Goal: Information Seeking & Learning: Learn about a topic

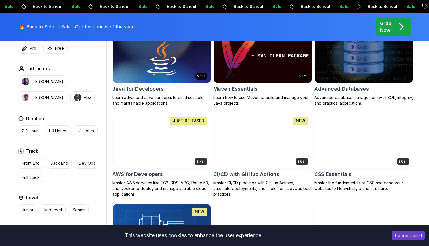
scroll to position [371, 0]
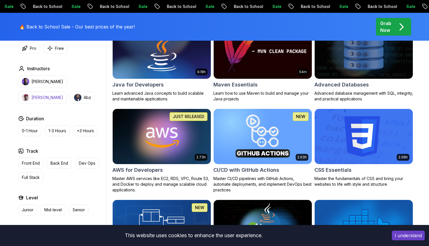
click at [63, 95] on p "[PERSON_NAME]" at bounding box center [48, 98] width 32 height 6
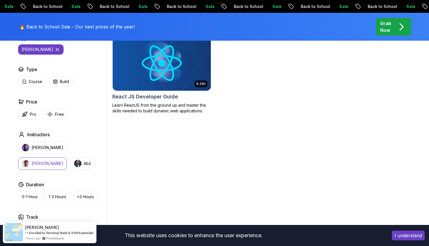
scroll to position [188, 0]
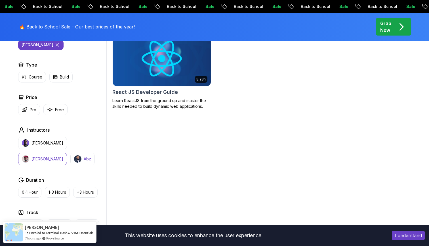
click at [70, 162] on button "Abz" at bounding box center [82, 158] width 24 height 12
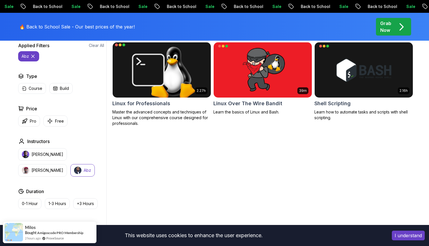
scroll to position [178, 0]
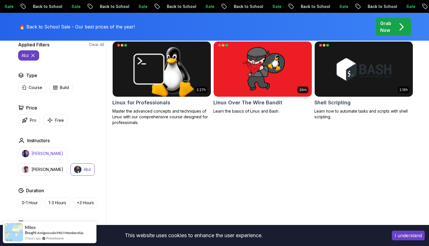
click at [45, 152] on p "[PERSON_NAME]" at bounding box center [48, 153] width 32 height 6
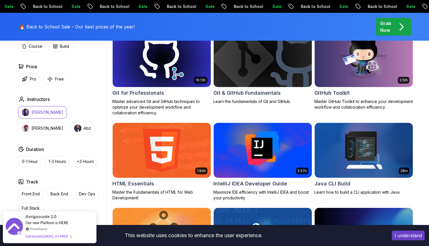
scroll to position [636, 0]
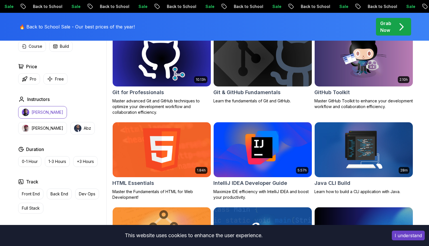
click at [176, 70] on img at bounding box center [161, 59] width 103 height 58
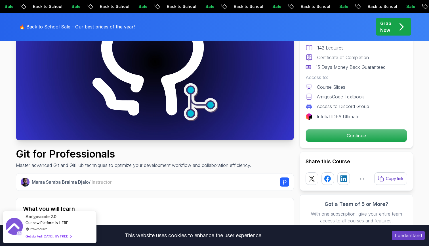
scroll to position [92, 0]
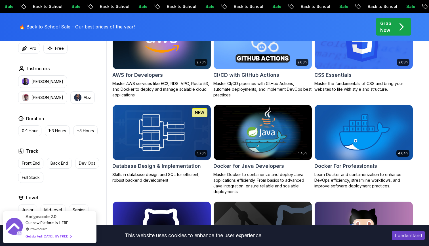
scroll to position [462, 0]
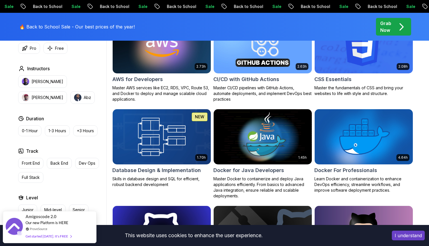
click at [192, 146] on img at bounding box center [161, 137] width 103 height 58
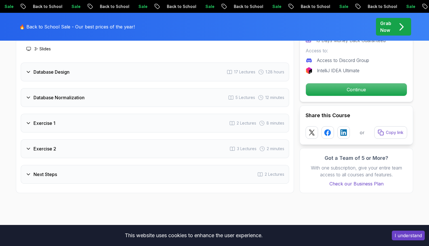
scroll to position [1036, 0]
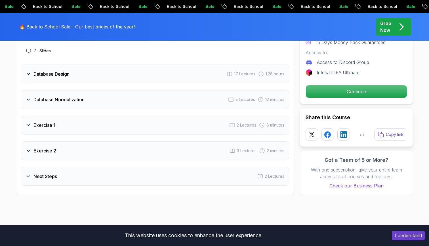
click at [192, 126] on div "Exercise 1 2 Lectures 8 minutes" at bounding box center [155, 125] width 269 height 19
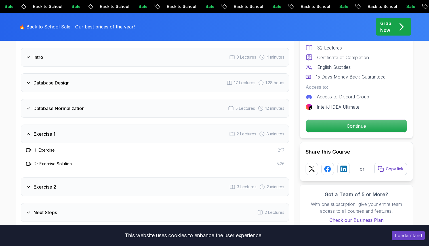
scroll to position [979, 0]
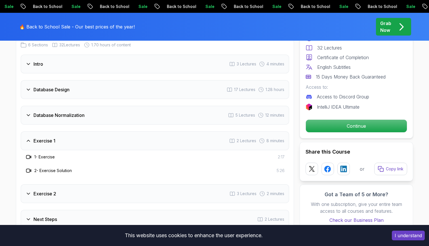
click at [161, 117] on div "Database Normalization 5 Lectures 12 minutes" at bounding box center [155, 115] width 269 height 19
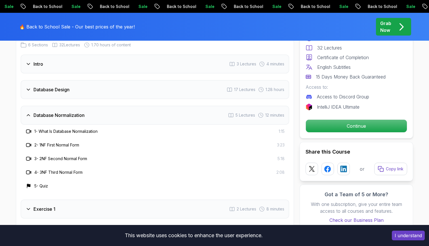
click at [161, 117] on div "Database Normalization 5 Lectures 12 minutes" at bounding box center [155, 115] width 269 height 19
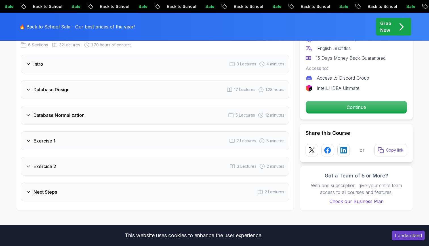
click at [156, 87] on div "Database Design 17 Lectures 1.28 hours" at bounding box center [155, 89] width 269 height 19
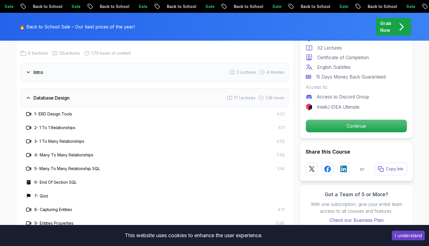
scroll to position [933, 0]
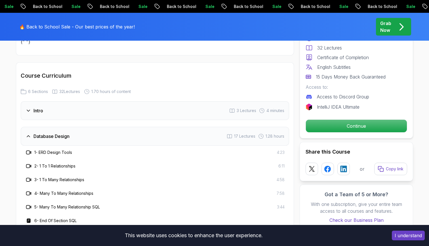
click at [138, 144] on div "Database Design 17 Lectures 1.28 hours" at bounding box center [155, 136] width 269 height 19
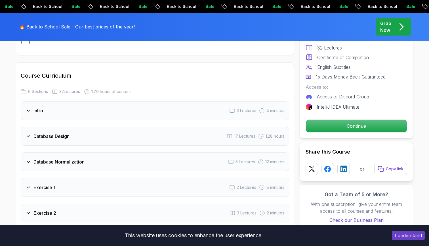
click at [154, 112] on div "Intro 3 Lectures 4 minutes" at bounding box center [155, 110] width 269 height 19
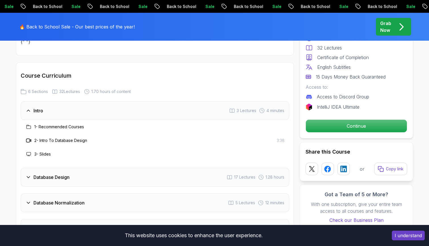
click at [154, 112] on div "Intro 3 Lectures 4 minutes" at bounding box center [155, 110] width 269 height 19
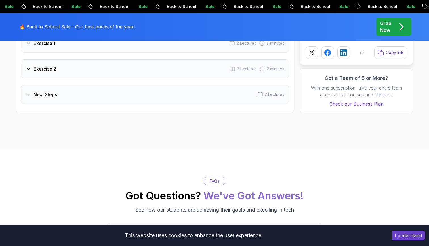
scroll to position [1069, 0]
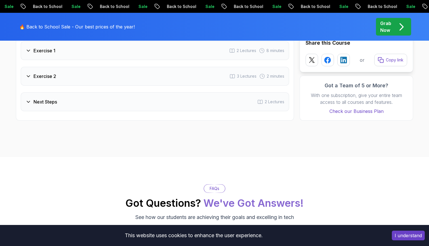
click at [144, 101] on div "Next Steps 2 Lectures" at bounding box center [155, 101] width 269 height 19
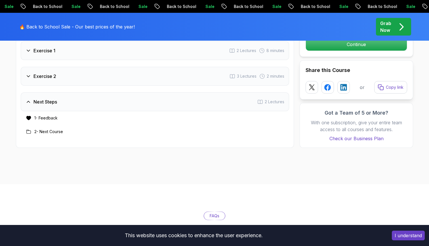
click at [144, 101] on div "Next Steps 2 Lectures" at bounding box center [155, 101] width 269 height 19
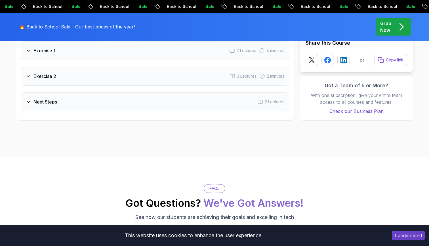
click at [134, 70] on div "Exercise 2 3 Lectures 2 minutes" at bounding box center [155, 76] width 269 height 19
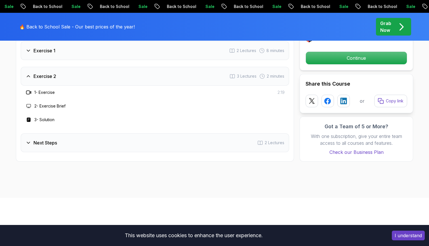
click at [134, 70] on div "Exercise 2 3 Lectures 2 minutes" at bounding box center [155, 76] width 269 height 19
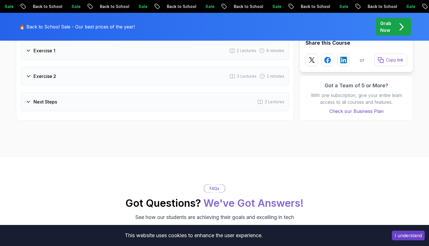
click at [135, 59] on div "Exercise 1 2 Lectures 8 minutes" at bounding box center [155, 50] width 269 height 19
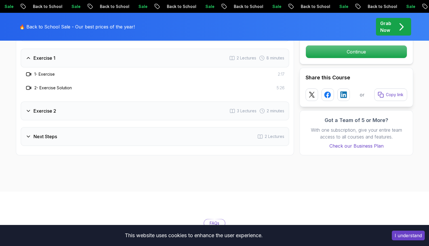
scroll to position [1055, 0]
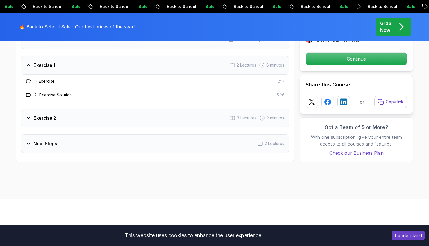
click at [135, 70] on div "Exercise 1 2 Lectures 8 minutes" at bounding box center [155, 65] width 269 height 19
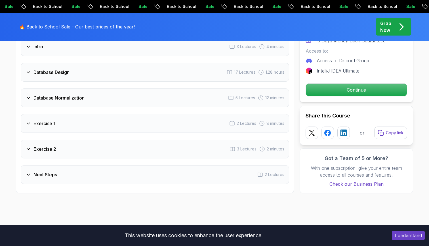
scroll to position [992, 0]
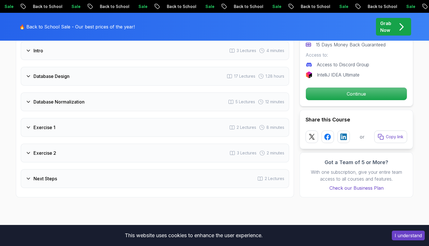
click at [127, 95] on div "Database Normalization 5 Lectures 12 minutes" at bounding box center [155, 101] width 269 height 19
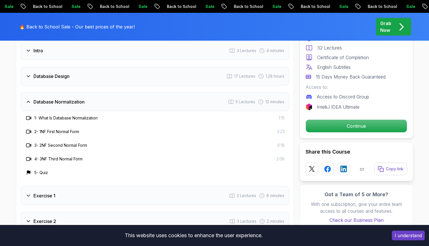
click at [127, 95] on div "Database Normalization 5 Lectures 12 minutes" at bounding box center [155, 101] width 269 height 19
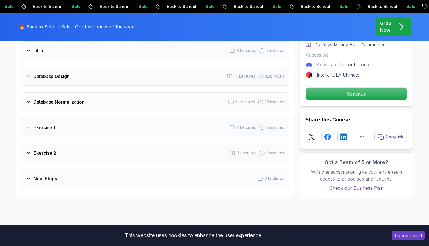
click at [122, 70] on div "Database Design 17 Lectures 1.28 hours" at bounding box center [155, 76] width 269 height 19
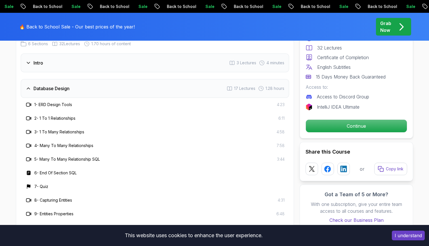
scroll to position [974, 0]
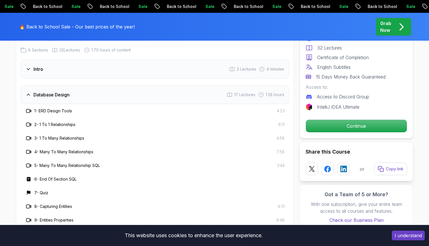
click at [122, 99] on div "Database Design 17 Lectures 1.28 hours" at bounding box center [155, 94] width 269 height 19
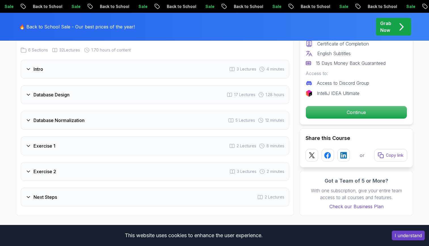
click at [122, 99] on div "Database Design 17 Lectures 1.28 hours" at bounding box center [155, 94] width 269 height 19
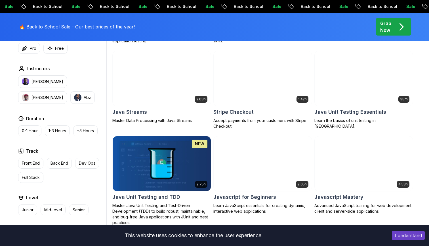
scroll to position [462, 0]
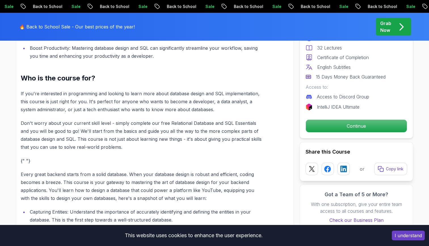
scroll to position [479, 0]
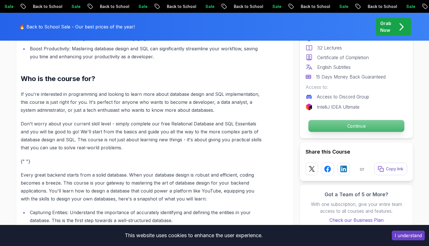
click at [334, 121] on p "Continue" at bounding box center [357, 126] width 96 height 12
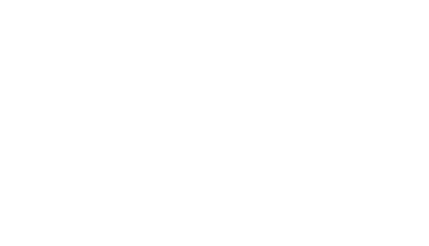
scroll to position [399, 0]
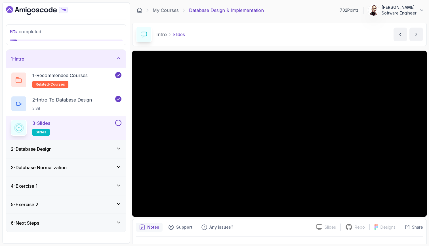
click at [429, 132] on section "6 % completed 1 - Intro 1 - Recommended Courses related-courses 2 - Intro To Da…" at bounding box center [214, 123] width 429 height 246
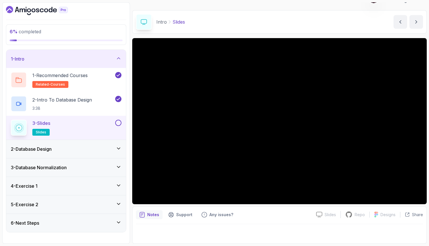
scroll to position [12, 0]
click at [104, 129] on div "3 - Slides slides" at bounding box center [62, 128] width 103 height 16
click at [119, 122] on button at bounding box center [118, 123] width 6 height 6
click at [90, 150] on div "2 - Database Design" at bounding box center [66, 148] width 111 height 7
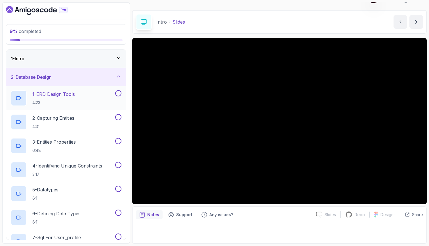
click at [96, 99] on div "1 - ERD Design Tools 4:23" at bounding box center [62, 98] width 103 height 16
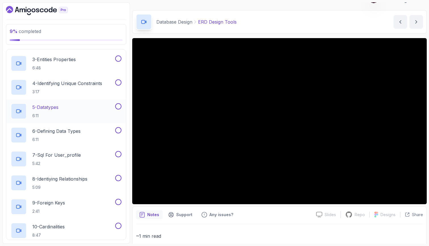
scroll to position [83, 0]
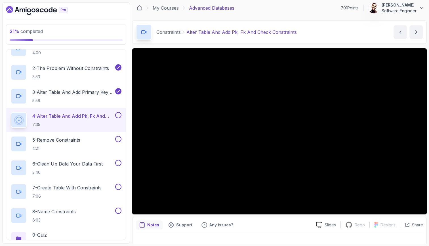
scroll to position [2, 0]
